Goal: Information Seeking & Learning: Learn about a topic

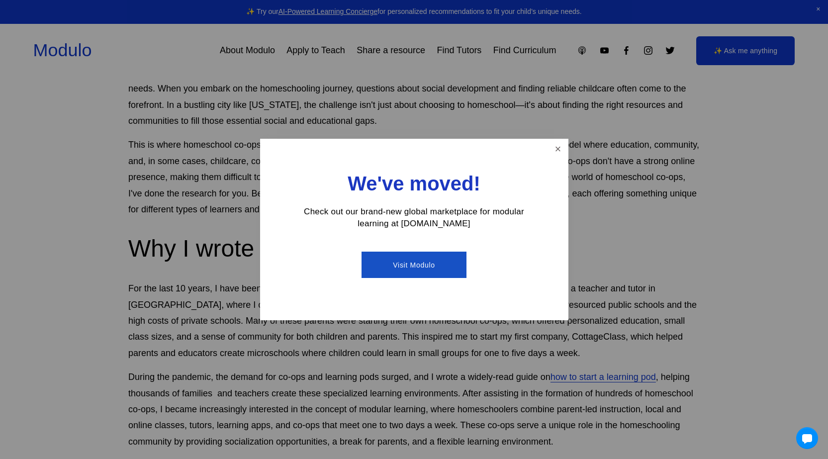
scroll to position [282, 0]
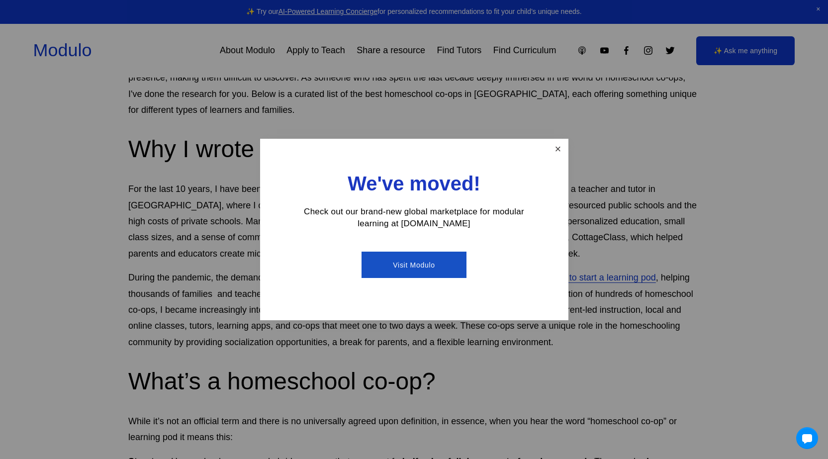
click at [554, 155] on link "Close" at bounding box center [557, 148] width 17 height 17
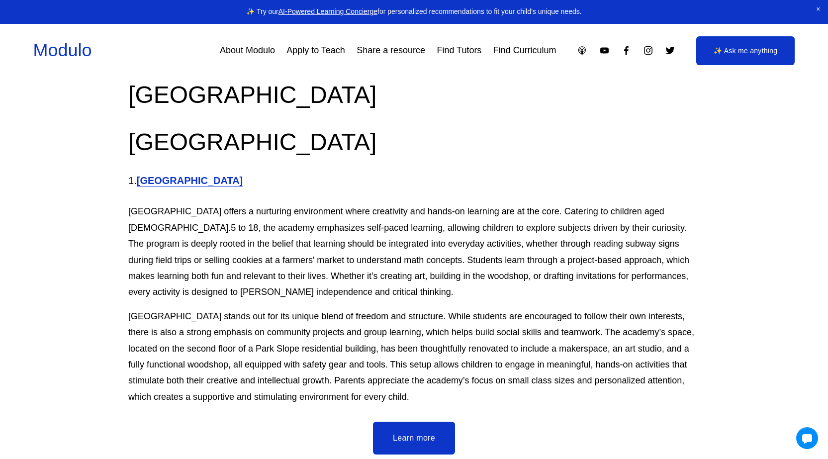
scroll to position [1012, 0]
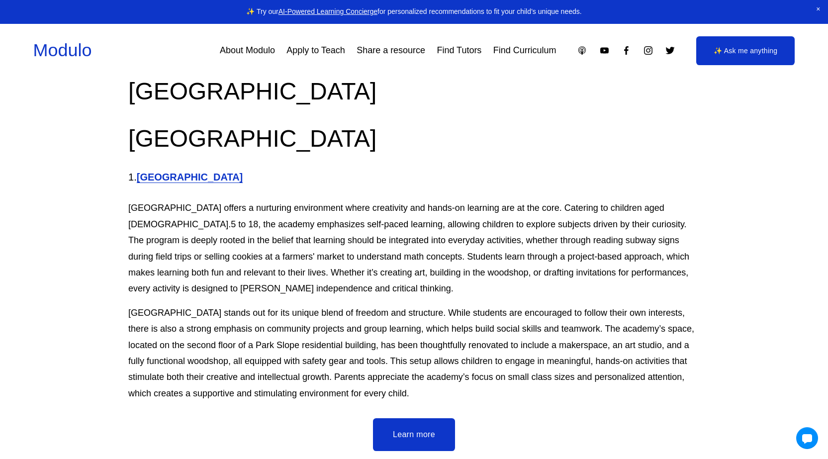
click at [243, 172] on strong "[GEOGRAPHIC_DATA]" at bounding box center [190, 177] width 106 height 11
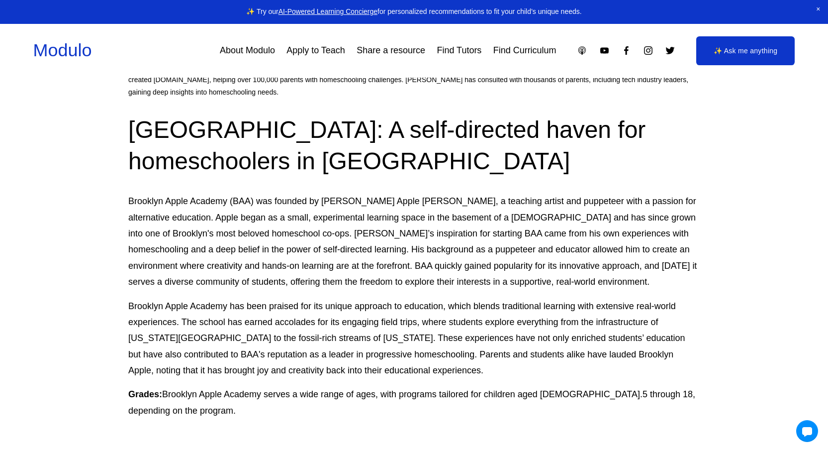
scroll to position [663, 0]
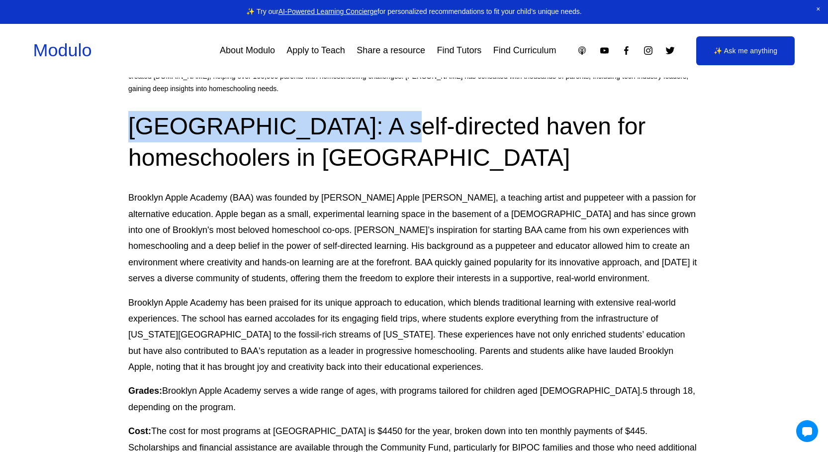
drag, startPoint x: 130, startPoint y: 117, endPoint x: 392, endPoint y: 120, distance: 261.2
click at [392, 120] on h2 "[GEOGRAPHIC_DATA]: A self-directed haven for homeschoolers in [GEOGRAPHIC_DATA]" at bounding box center [414, 142] width 572 height 63
copy h2 "[GEOGRAPHIC_DATA]"
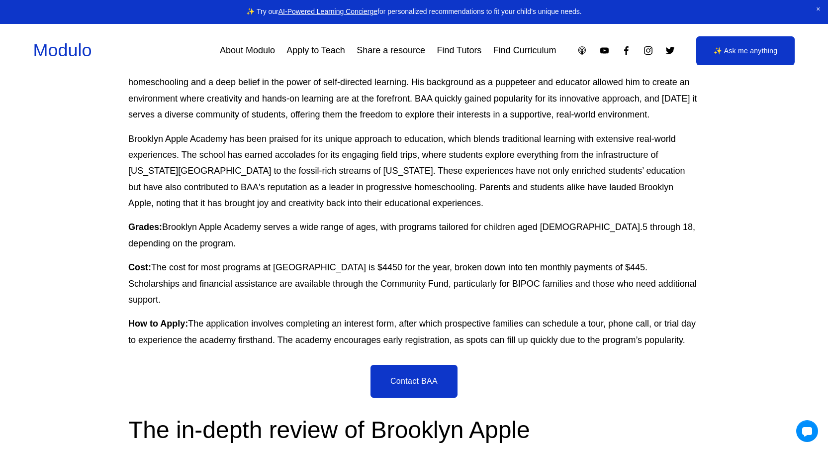
scroll to position [835, 0]
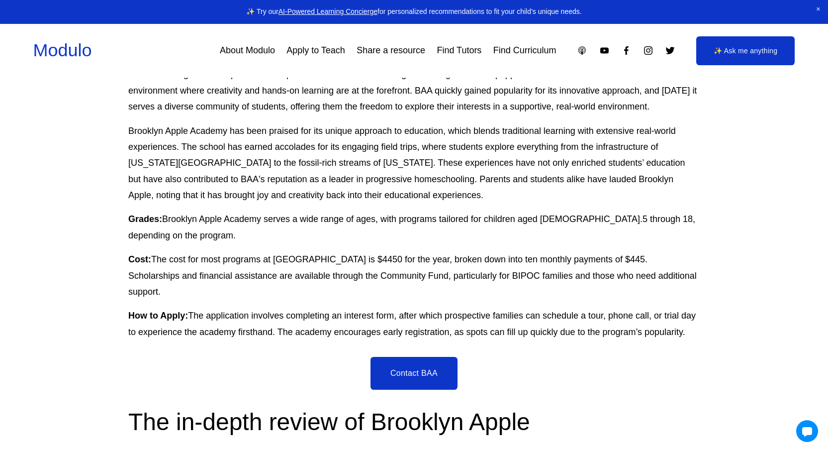
drag, startPoint x: 155, startPoint y: 250, endPoint x: 186, endPoint y: 281, distance: 43.3
click at [186, 281] on p "Cost: The cost for most programs at [GEOGRAPHIC_DATA] is $4450 for the year, br…" at bounding box center [414, 275] width 572 height 48
copy p "The cost for most programs at [GEOGRAPHIC_DATA] is $4450 for the year, broken d…"
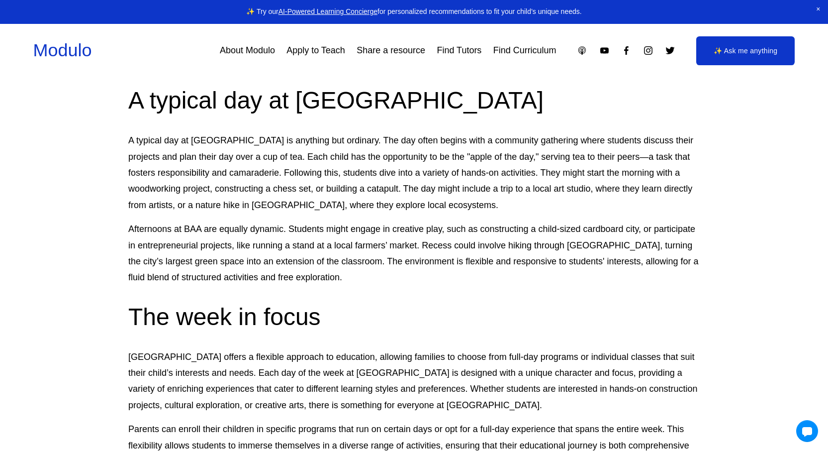
scroll to position [1332, 0]
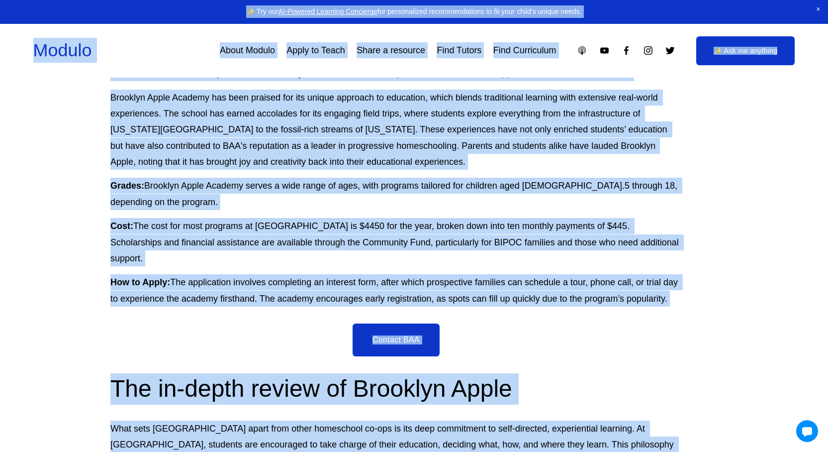
drag, startPoint x: 828, startPoint y: 100, endPoint x: 698, endPoint y: 1, distance: 163.7
